Goal: Register for event/course

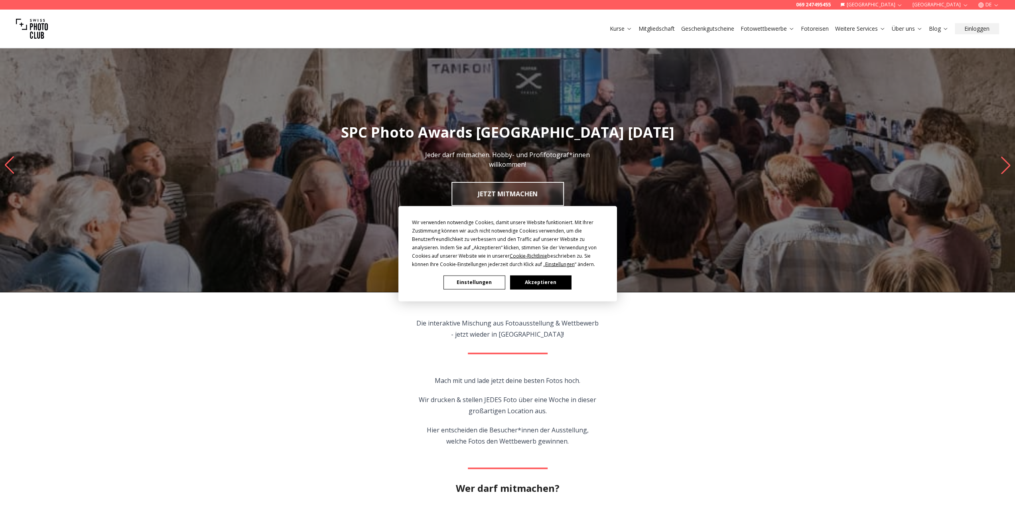
click at [524, 283] on button "Akzeptieren" at bounding box center [539, 282] width 61 height 14
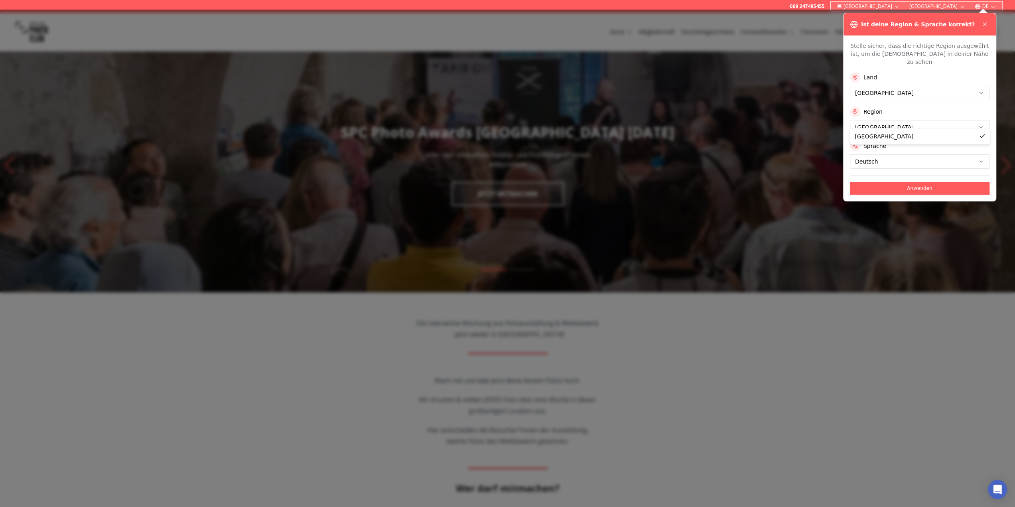
drag, startPoint x: 966, startPoint y: 179, endPoint x: 966, endPoint y: 193, distance: 14.0
click at [966, 193] on div "Ist deine Region & Sprache korrekt? Stelle sicher, dass die richtige Region aus…" at bounding box center [919, 107] width 153 height 189
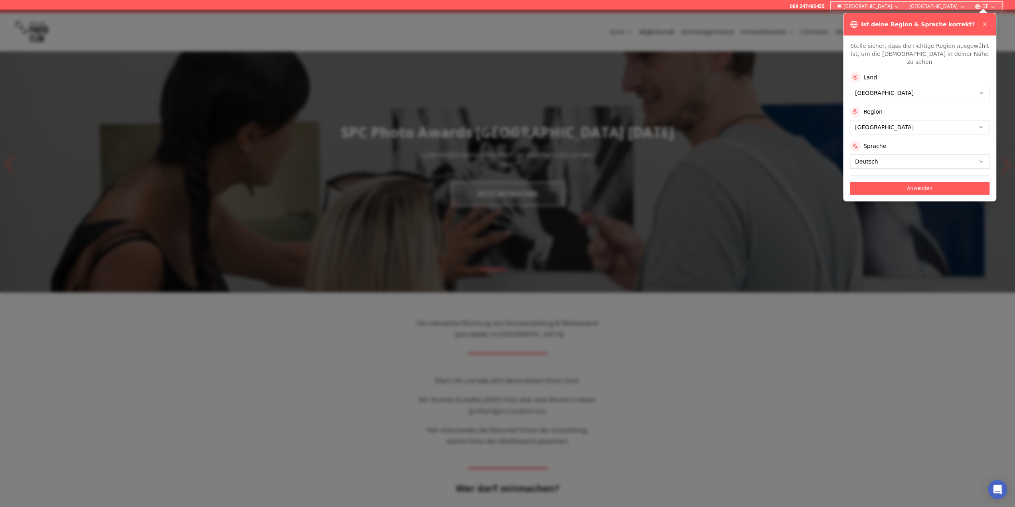
click at [856, 109] on icon at bounding box center [855, 112] width 6 height 6
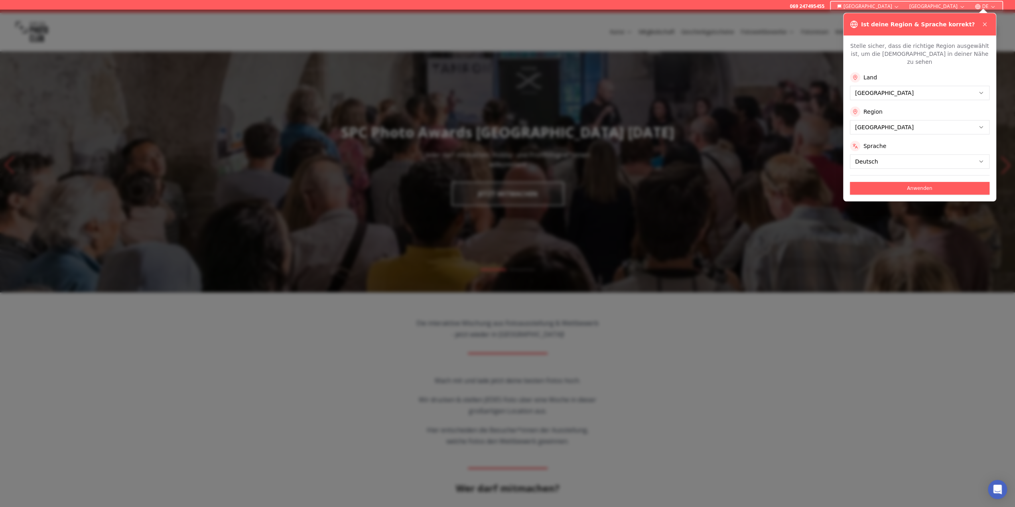
click at [872, 108] on label "Region" at bounding box center [872, 112] width 19 height 8
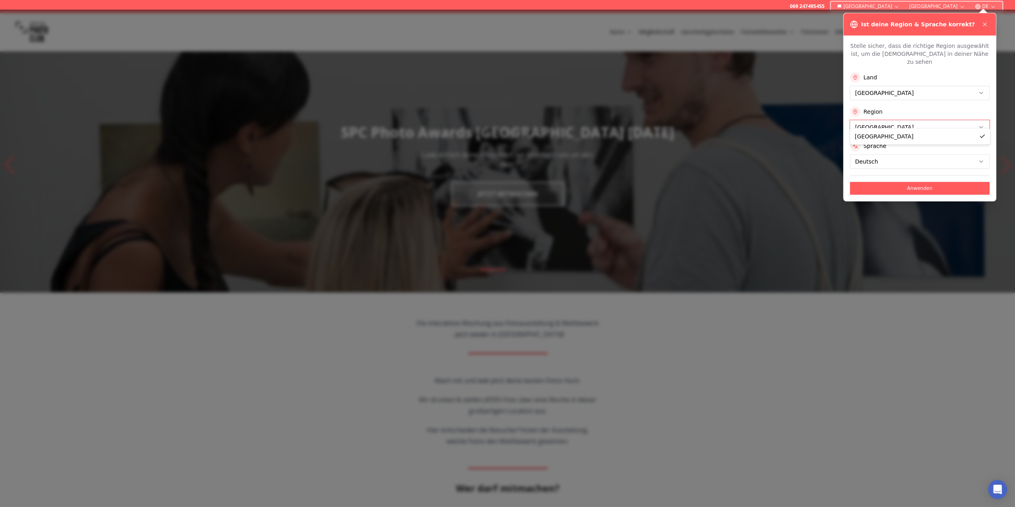
click at [863, 182] on button "Anwenden" at bounding box center [919, 188] width 140 height 13
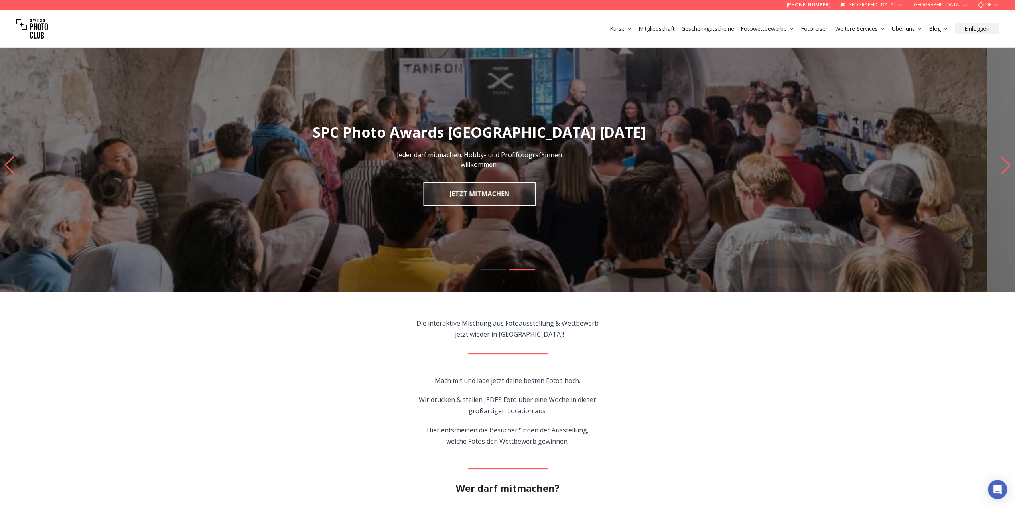
click at [0, 0] on slot "SPC Photo Awards [GEOGRAPHIC_DATA] [DATE] Jeder darf mitmachen. Hobby- und Prof…" at bounding box center [0, 0] width 0 height 0
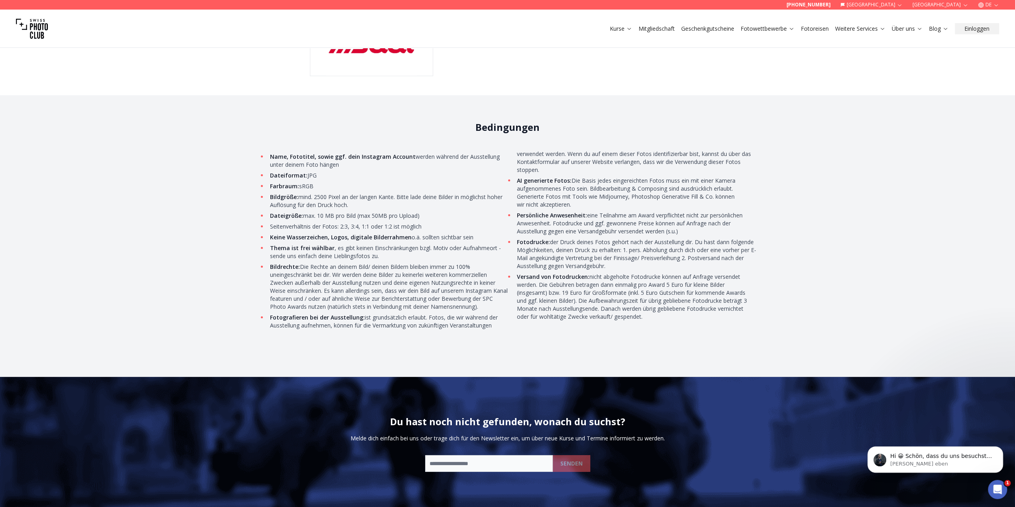
scroll to position [2511, 0]
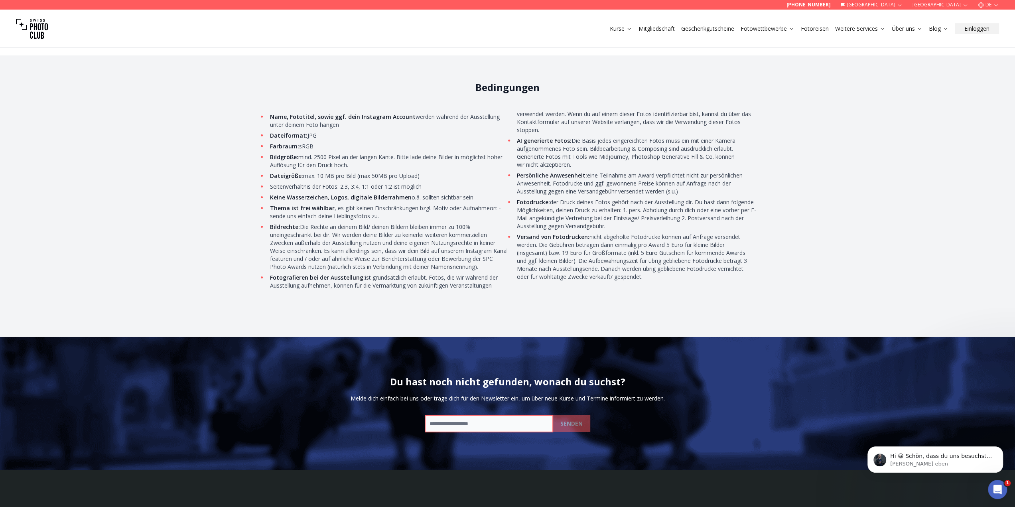
click at [437, 424] on input "email" at bounding box center [489, 423] width 128 height 17
type input "**********"
click at [574, 421] on b "SENDEN" at bounding box center [571, 423] width 22 height 8
